Goal: Check status: Check status

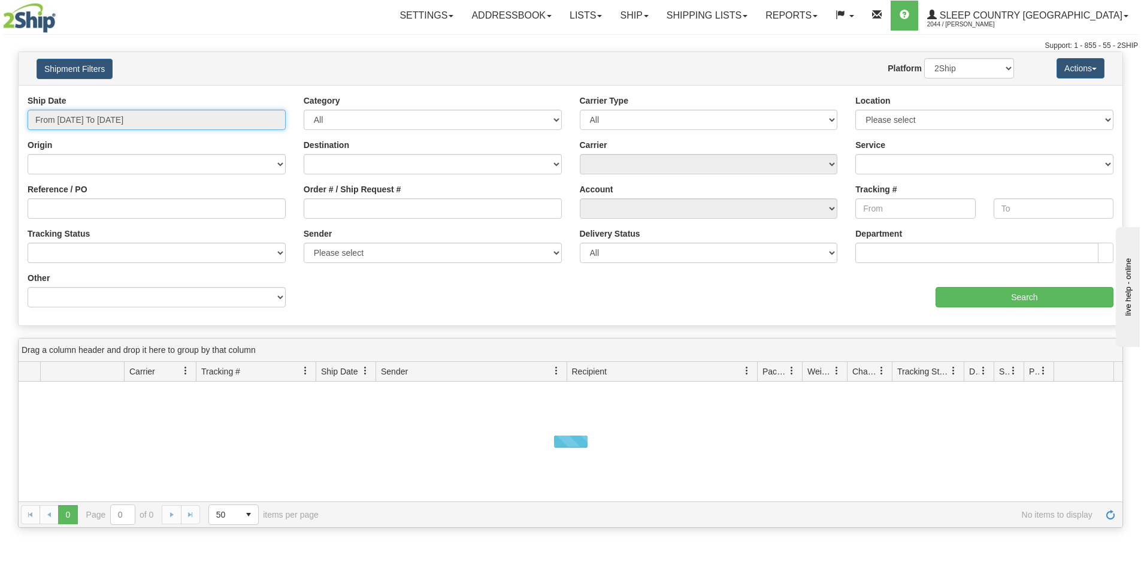
drag, startPoint x: 132, startPoint y: 123, endPoint x: 124, endPoint y: 132, distance: 12.3
click at [132, 122] on input "From [DATE] To [DATE]" at bounding box center [157, 120] width 258 height 20
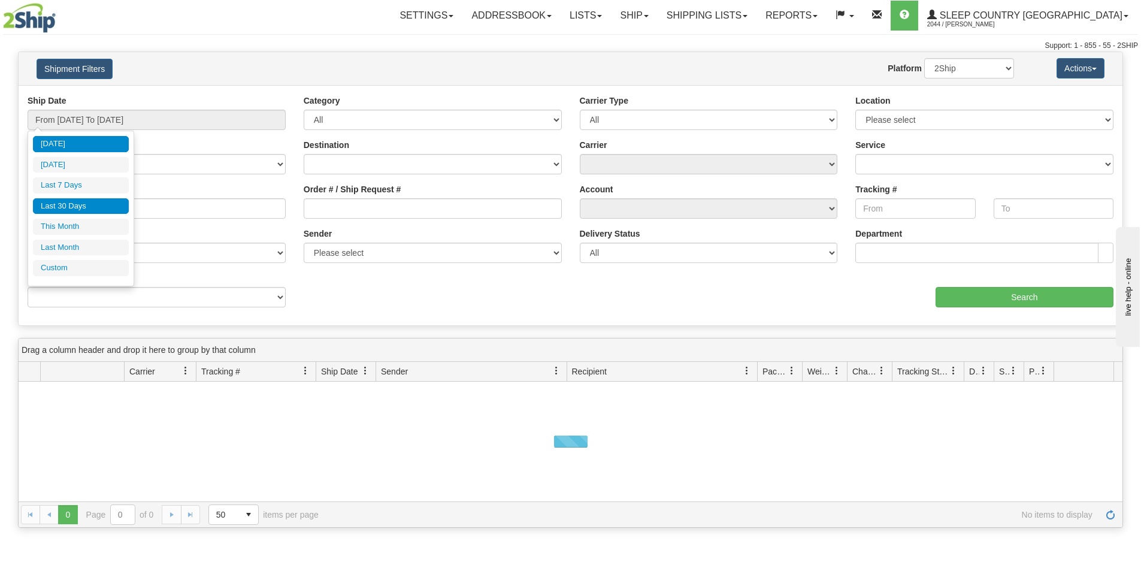
click at [64, 207] on li "Last 30 Days" at bounding box center [81, 206] width 96 height 16
type input "From [DATE] To [DATE]"
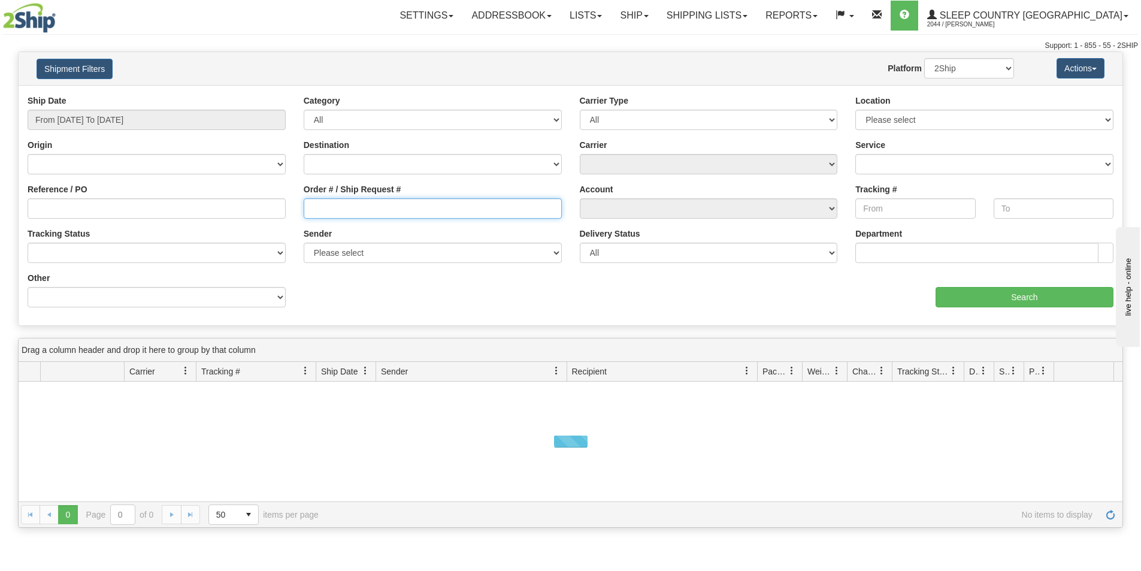
click at [453, 214] on input "Order # / Ship Request #" at bounding box center [433, 208] width 258 height 20
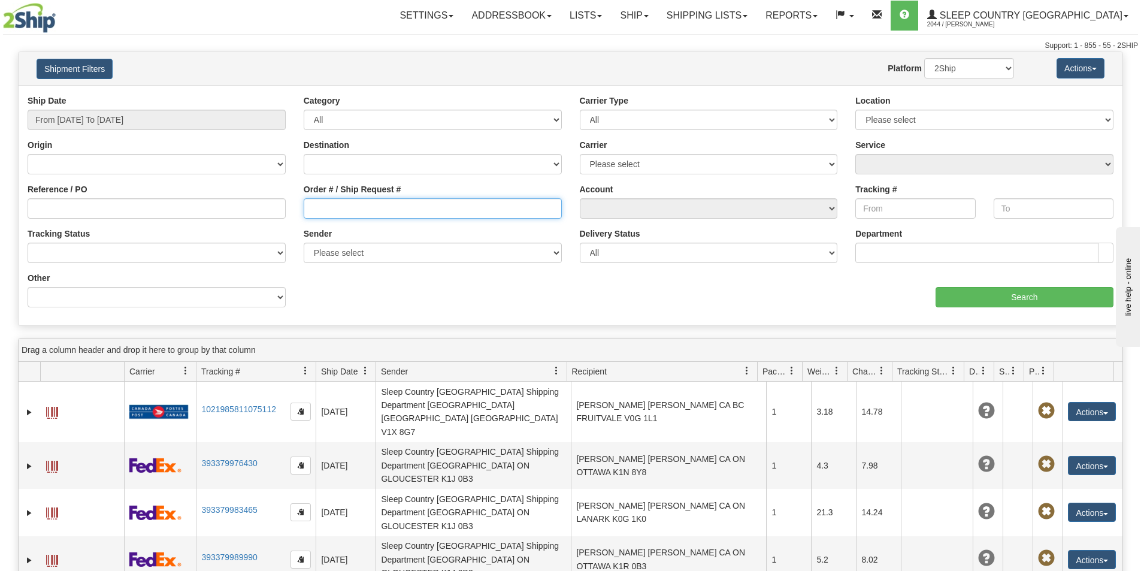
paste input "9000I097232"
type input "9000I097232"
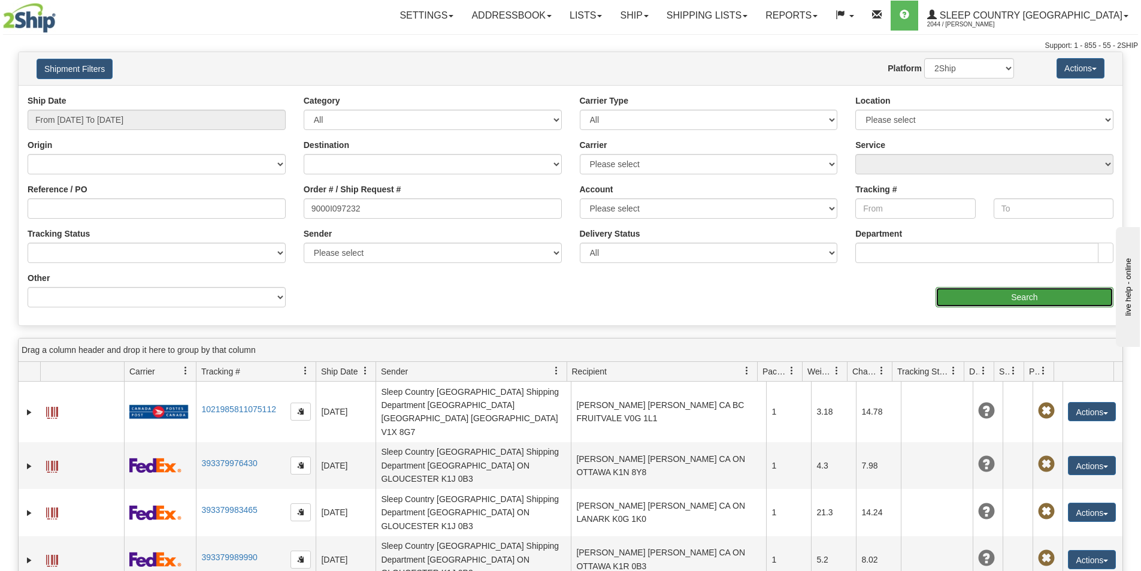
click at [994, 296] on input "Search" at bounding box center [1025, 297] width 178 height 20
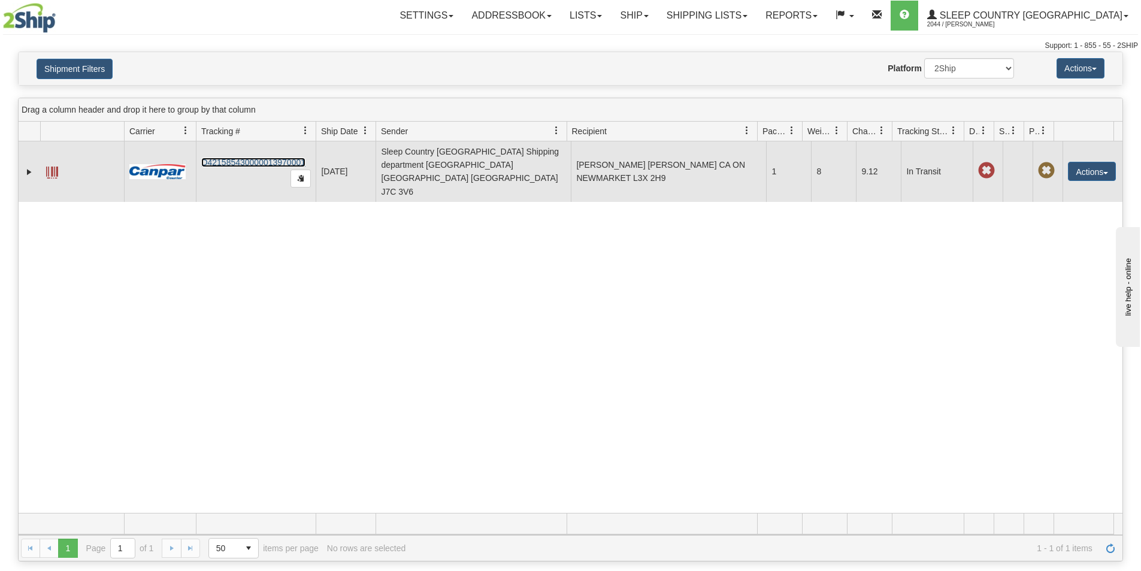
click at [255, 158] on link "D421585430000013970001" at bounding box center [253, 163] width 104 height 10
